Goal: Book appointment/travel/reservation

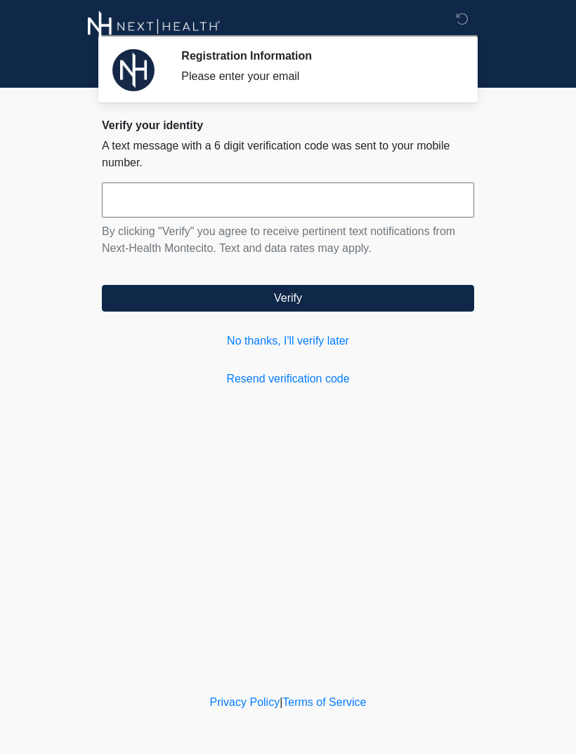
click at [174, 206] on input "text" at bounding box center [288, 200] width 372 height 35
type input "*"
type input "******"
click at [371, 310] on button "Verify" at bounding box center [288, 298] width 372 height 27
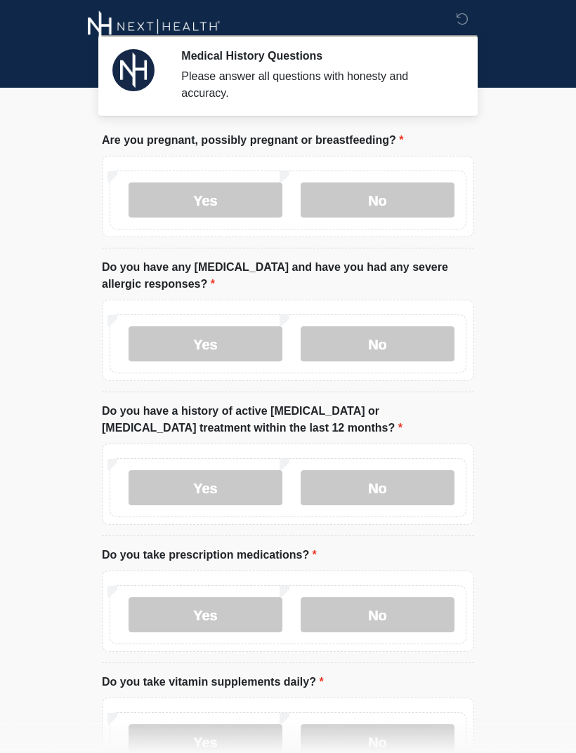
click at [397, 202] on label "No" at bounding box center [378, 200] width 154 height 35
click at [397, 345] on label "No" at bounding box center [378, 343] width 154 height 35
click at [396, 484] on label "No" at bounding box center [378, 487] width 154 height 35
click at [408, 615] on label "No" at bounding box center [378, 615] width 154 height 35
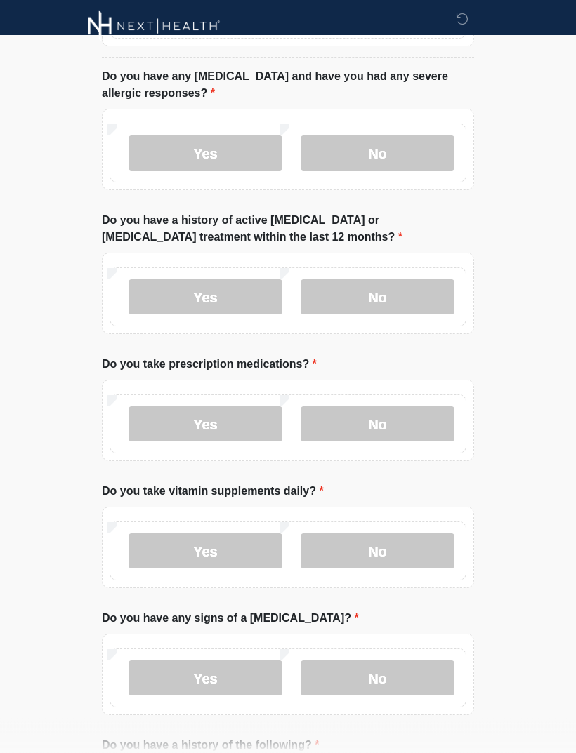
scroll to position [190, 0]
click at [235, 554] on label "Yes" at bounding box center [205, 551] width 154 height 35
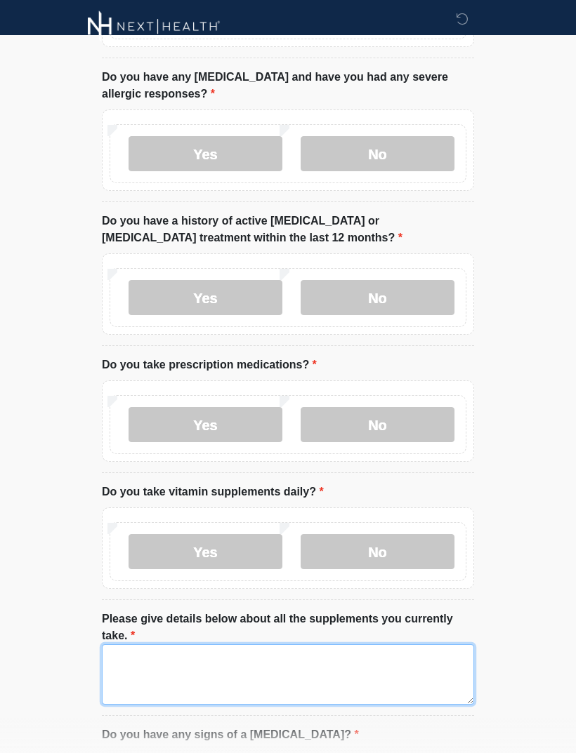
click at [196, 662] on textarea "Please give details below about all the supplements you currently take." at bounding box center [288, 675] width 372 height 60
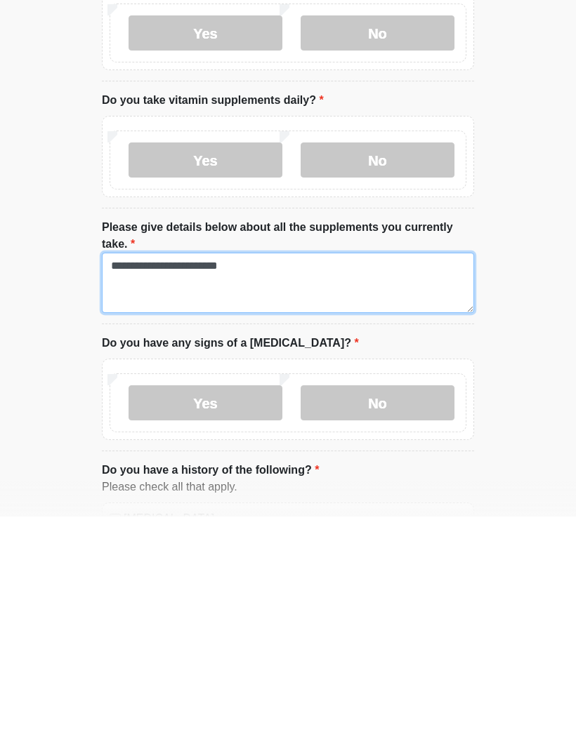
type textarea "**********"
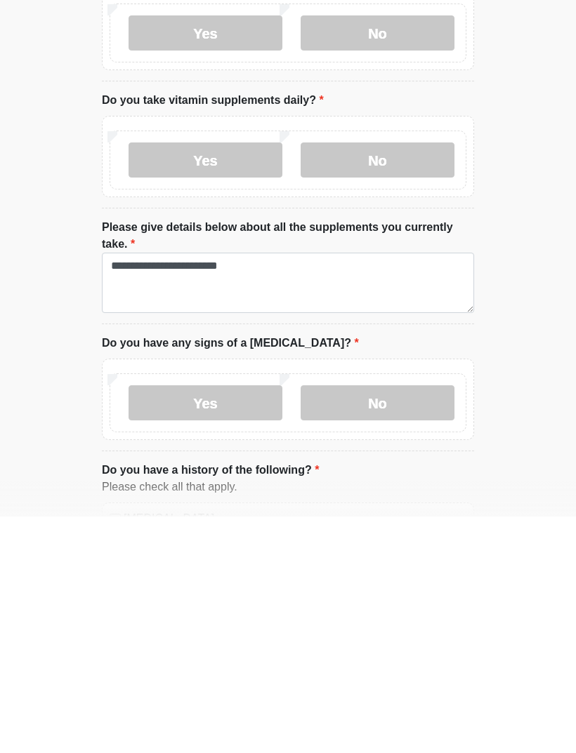
click at [401, 622] on label "No" at bounding box center [378, 639] width 154 height 35
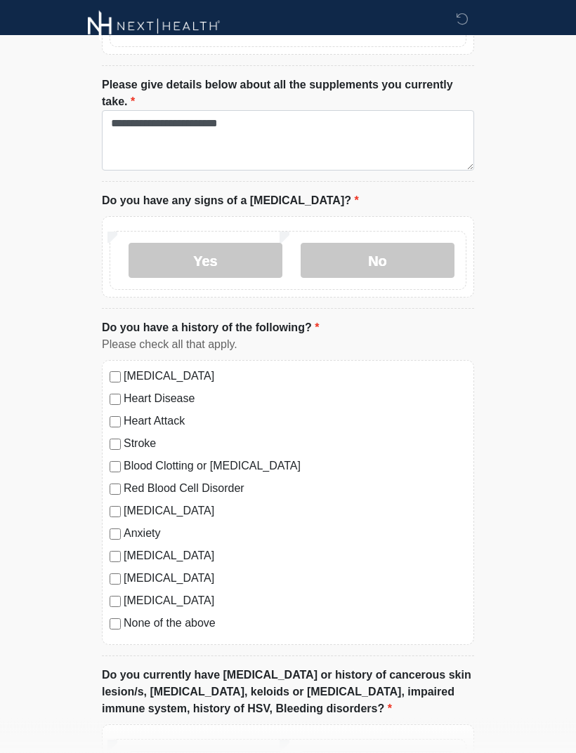
scroll to position [725, 0]
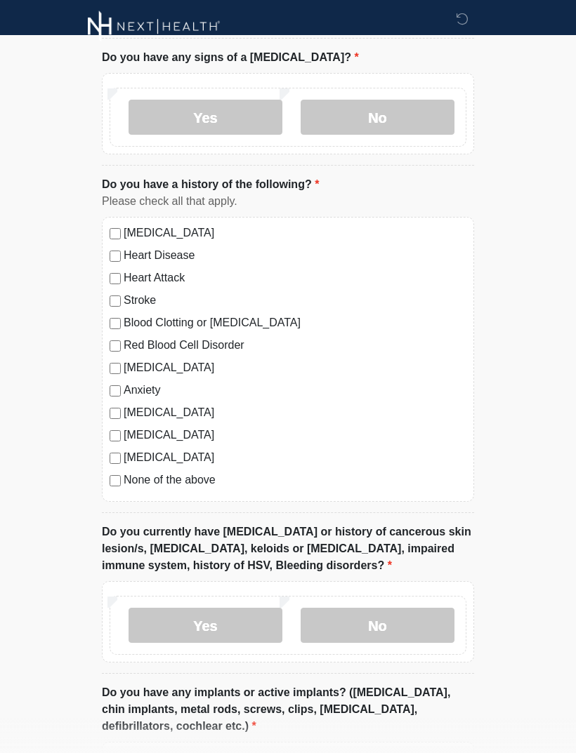
click at [392, 631] on label "No" at bounding box center [378, 625] width 154 height 35
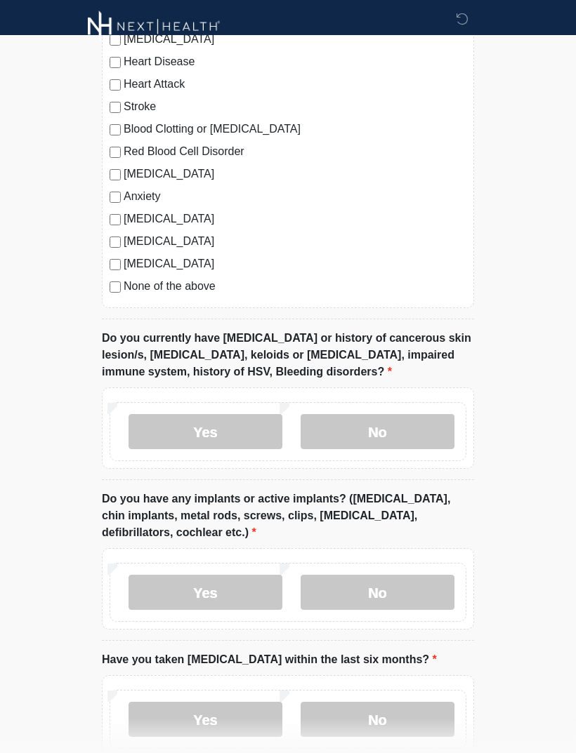
scroll to position [1090, 0]
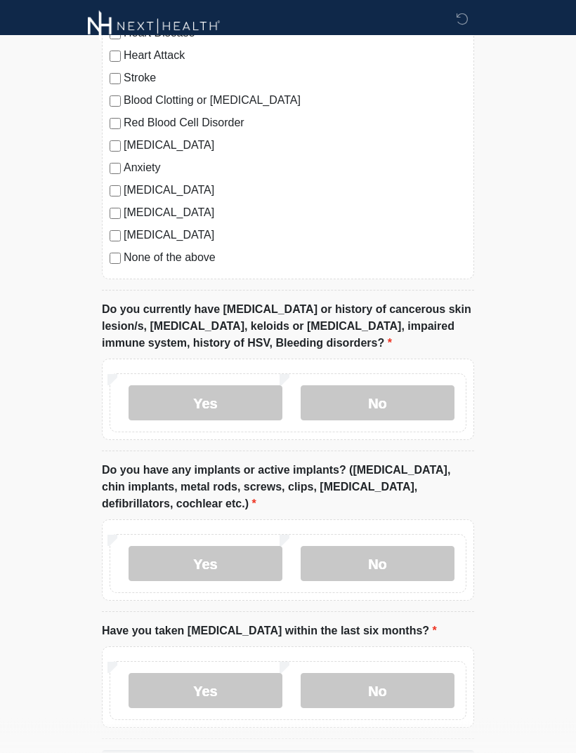
click at [384, 567] on label "No" at bounding box center [378, 564] width 154 height 35
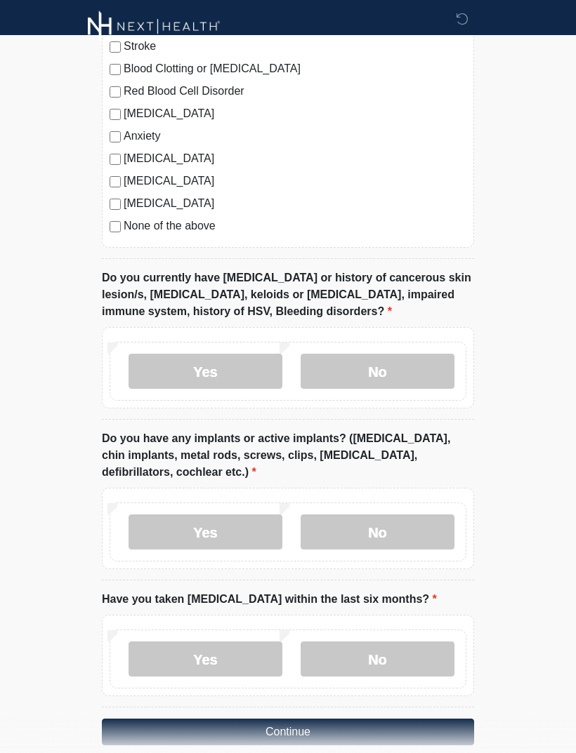
scroll to position [1142, 0]
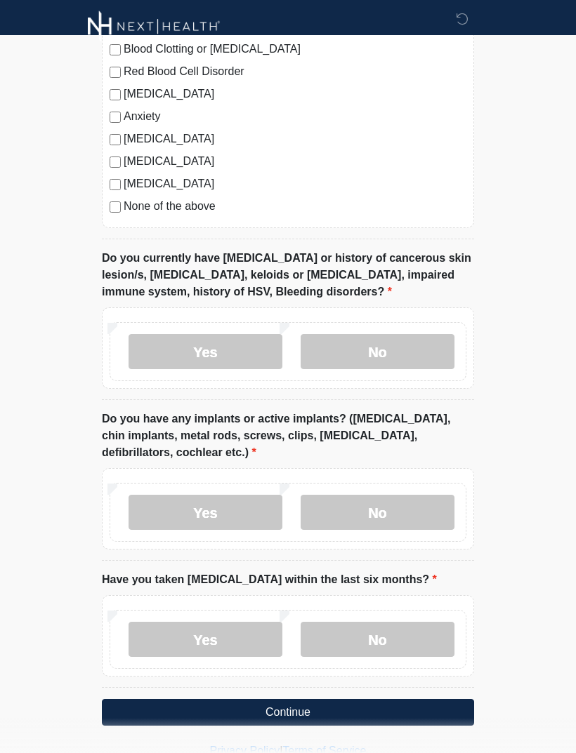
click at [401, 637] on label "No" at bounding box center [378, 639] width 154 height 35
click at [340, 710] on button "Continue" at bounding box center [288, 712] width 372 height 27
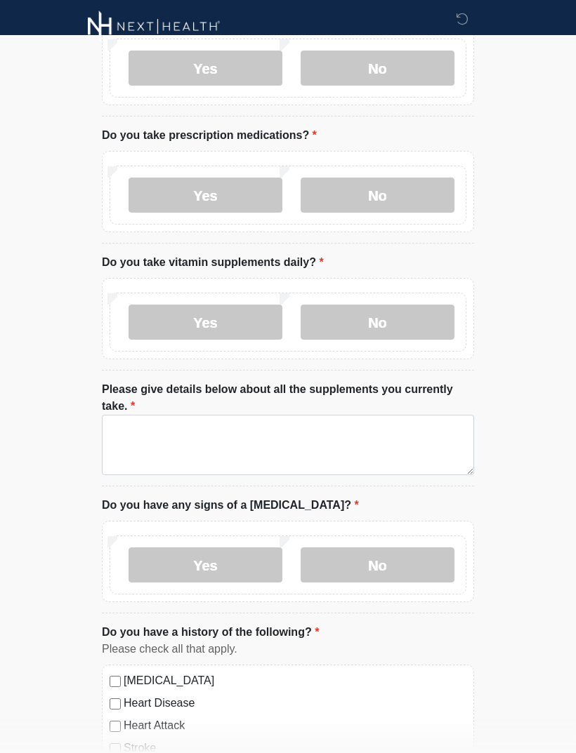
scroll to position [0, 0]
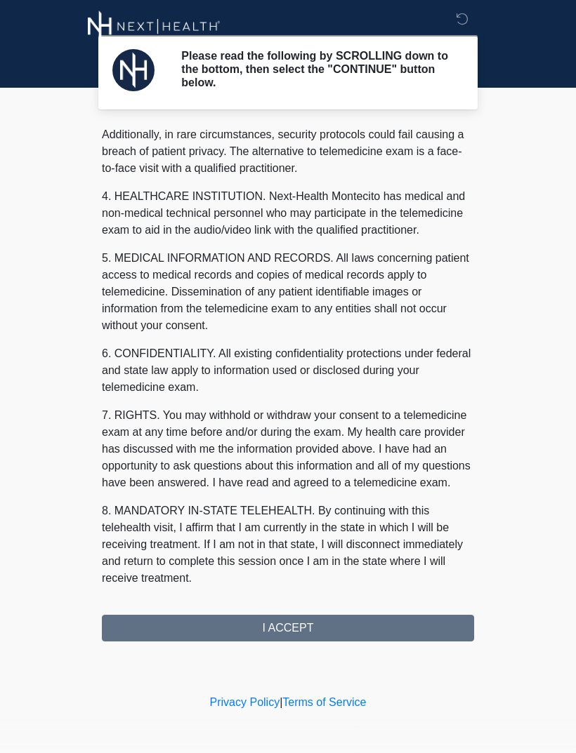
click at [308, 628] on div "1. PURPOSE. The purpose of this form is to obtain your consent for a telemedici…" at bounding box center [288, 384] width 372 height 516
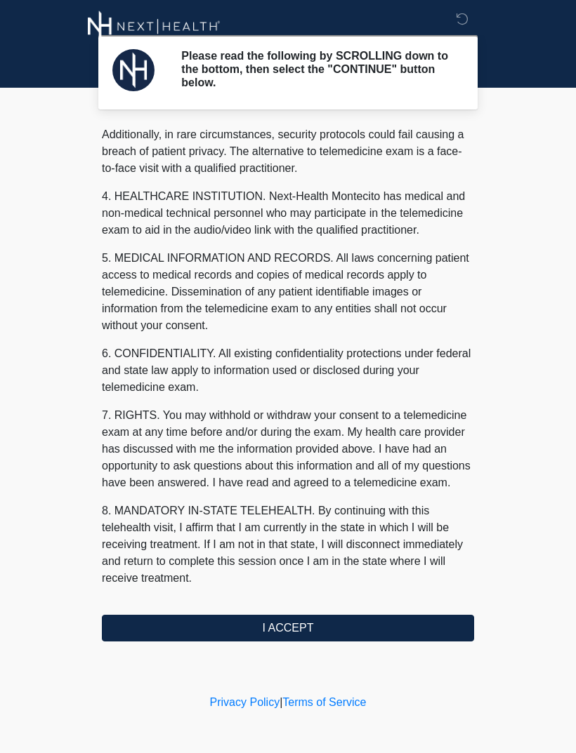
click at [324, 632] on button "I ACCEPT" at bounding box center [288, 628] width 372 height 27
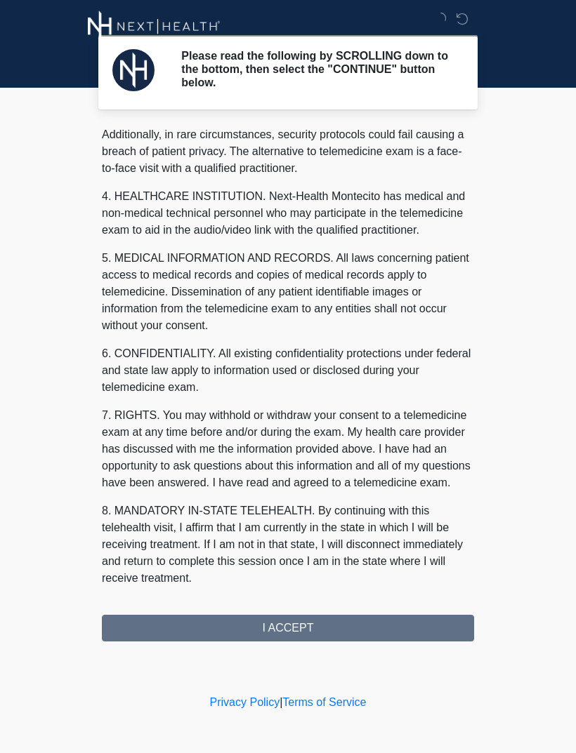
scroll to position [342, 0]
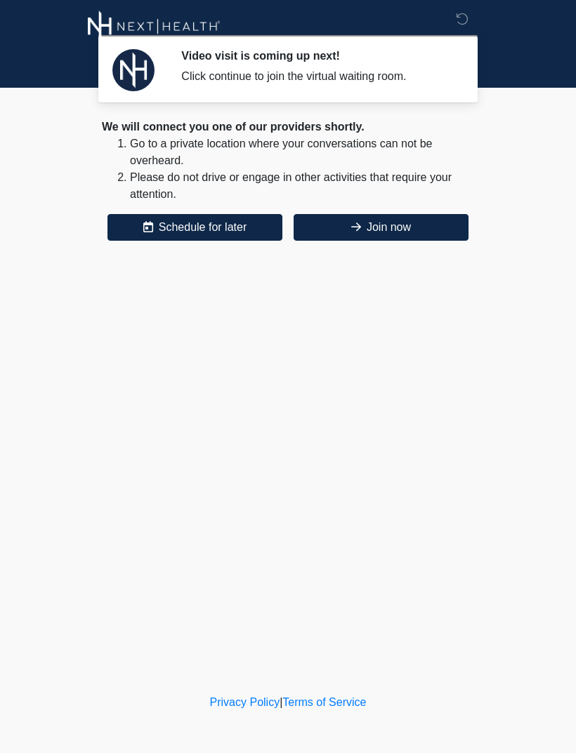
click at [388, 227] on button "Join now" at bounding box center [380, 227] width 175 height 27
click at [235, 225] on button "Schedule for later" at bounding box center [194, 227] width 175 height 27
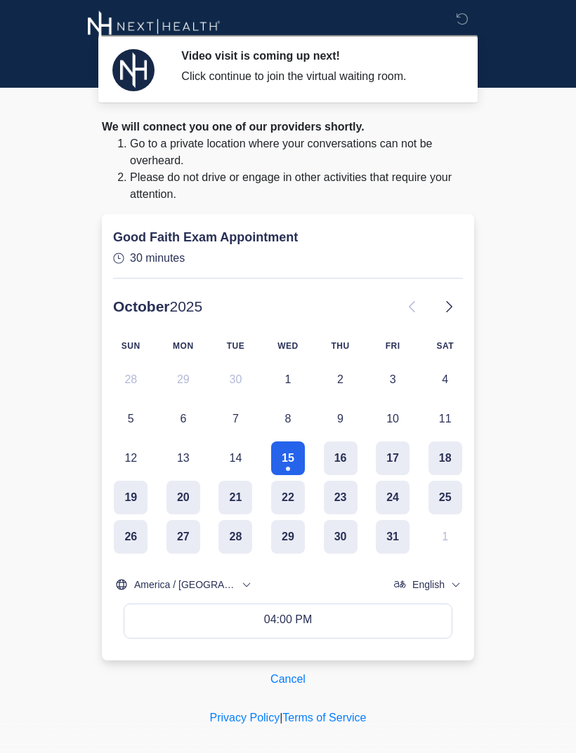
click at [293, 523] on button "29" at bounding box center [288, 537] width 34 height 34
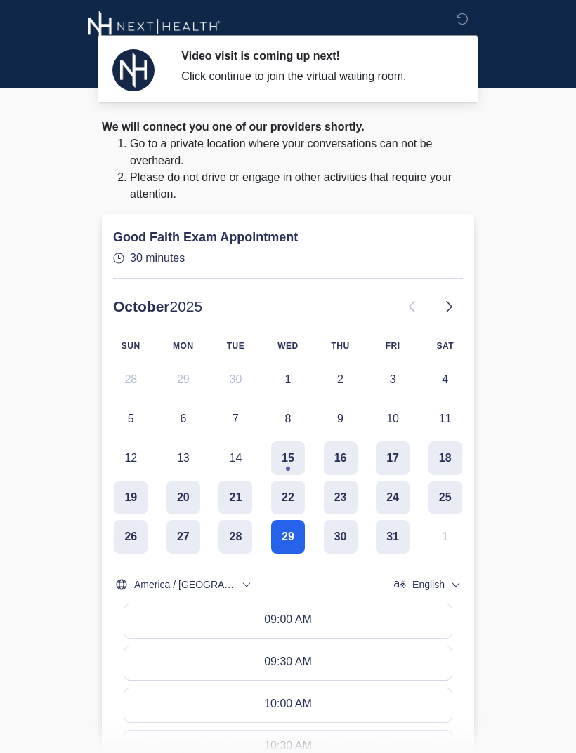
click at [338, 529] on button "30" at bounding box center [341, 537] width 34 height 34
click at [324, 610] on button "09:00 AM" at bounding box center [287, 622] width 327 height 34
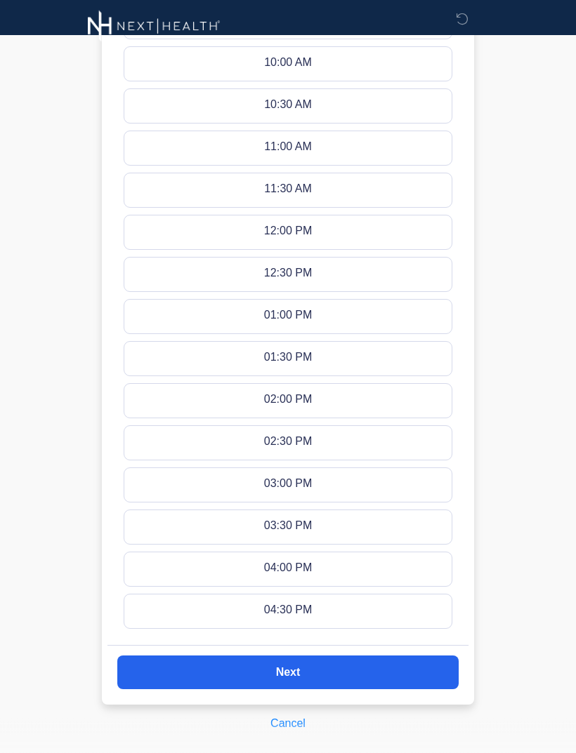
scroll to position [646, 0]
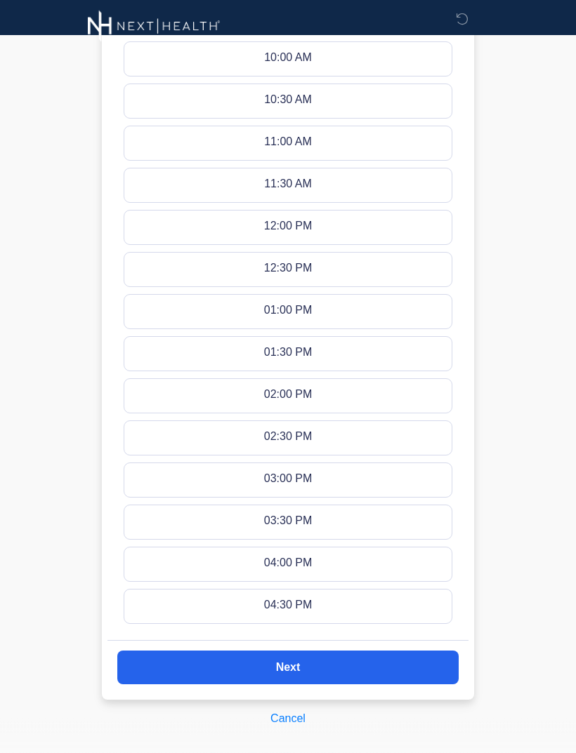
click at [303, 661] on button "Next" at bounding box center [287, 669] width 341 height 34
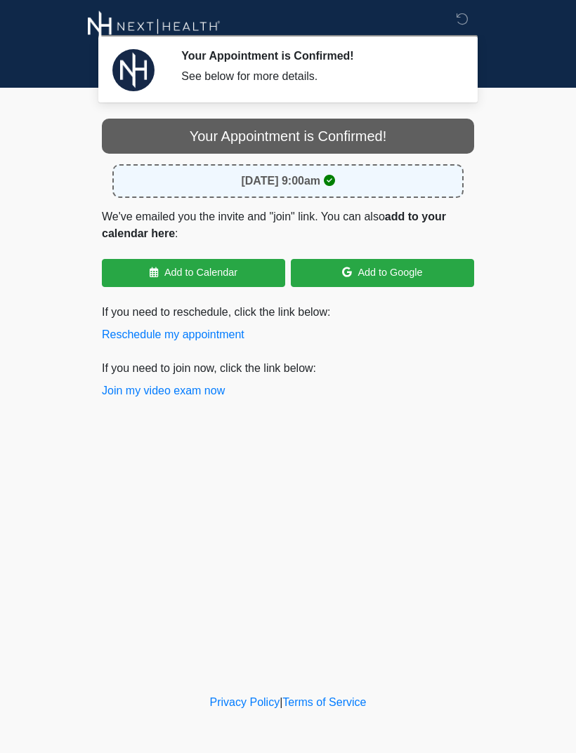
click at [125, 390] on button "Join my video exam now" at bounding box center [163, 391] width 123 height 17
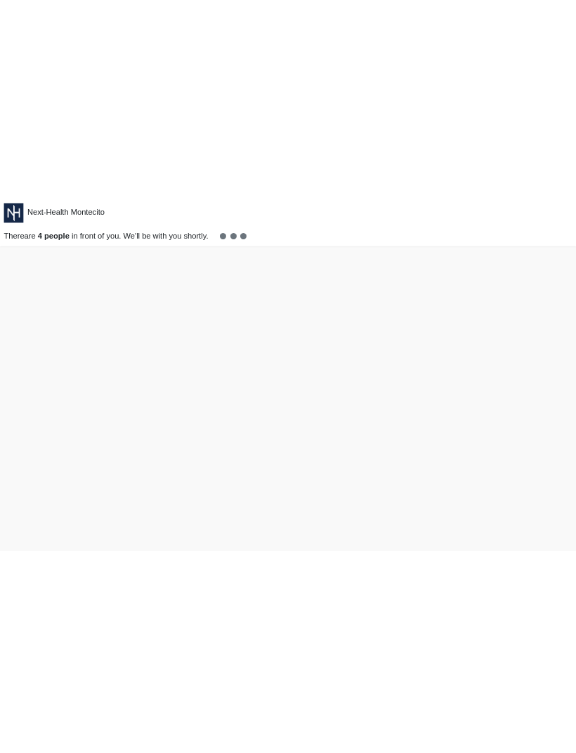
scroll to position [37, 0]
